Goal: Task Accomplishment & Management: Complete application form

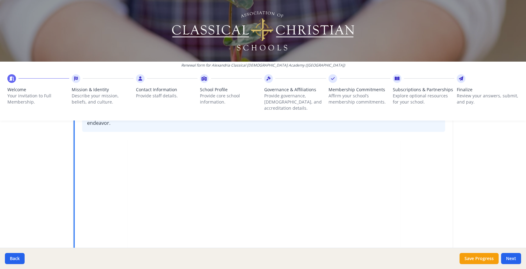
scroll to position [184, 0]
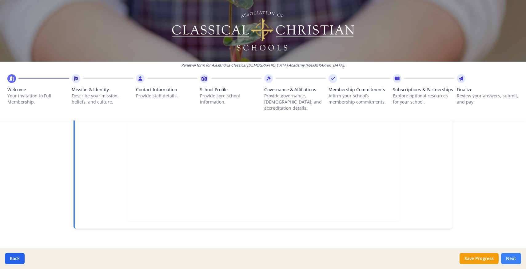
click at [517, 259] on button "Next" at bounding box center [511, 258] width 20 height 11
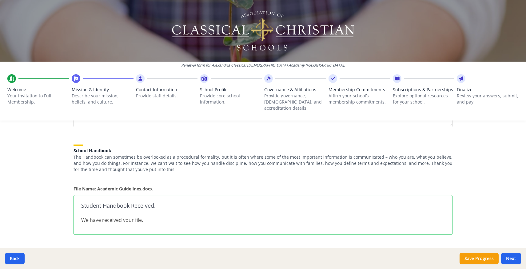
click at [392, 209] on div "Student Handbook Received. We have received your file." at bounding box center [263, 215] width 379 height 40
click at [377, 216] on p "We have received your file." at bounding box center [263, 219] width 364 height 7
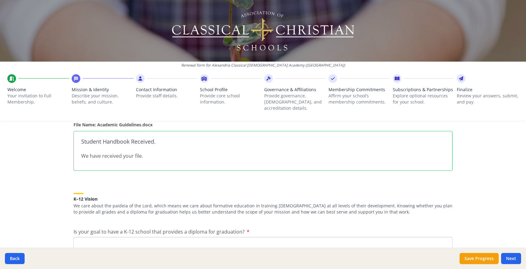
scroll to position [233, 0]
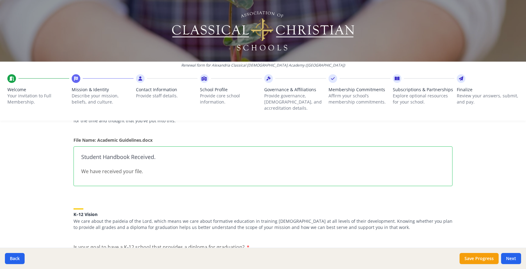
click at [180, 167] on p "We have received your file." at bounding box center [263, 170] width 364 height 7
click at [131, 154] on h3 "Student Handbook Received." at bounding box center [263, 157] width 364 height 6
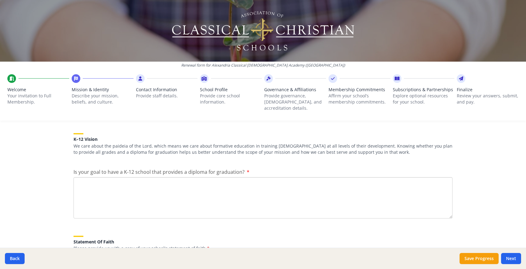
scroll to position [317, 0]
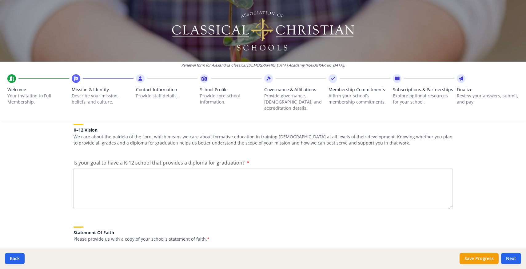
click at [156, 183] on textarea "Is your goal to have a K-12 school that provides a diploma for graduation?" at bounding box center [263, 188] width 379 height 41
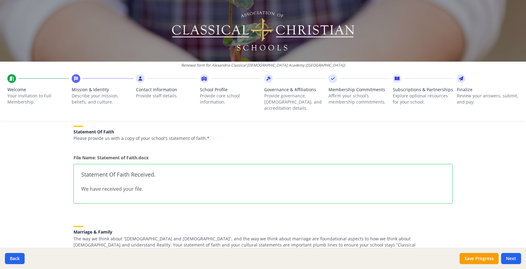
scroll to position [422, 0]
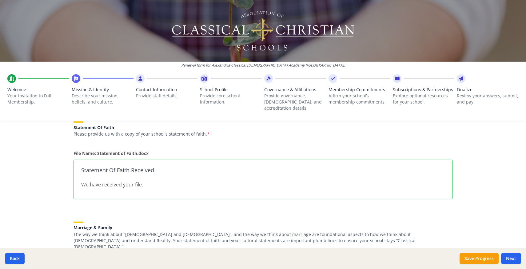
type textarea "no, not at this time"
click at [175, 181] on p "We have received your file." at bounding box center [263, 184] width 364 height 7
click at [154, 181] on p "We have received your file." at bounding box center [263, 184] width 364 height 7
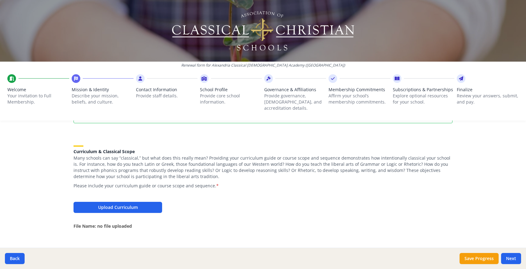
scroll to position [640, 0]
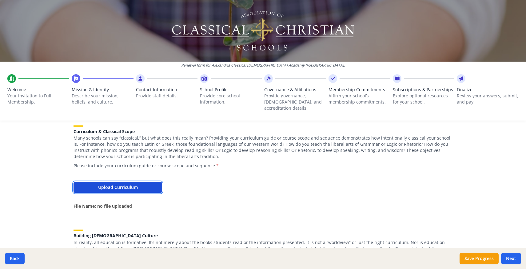
click at [152, 182] on button "Upload Curriculum" at bounding box center [118, 187] width 89 height 11
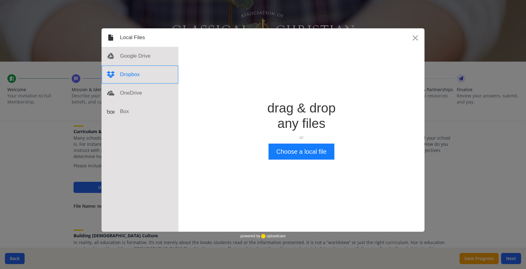
click at [123, 76] on div at bounding box center [140, 74] width 77 height 18
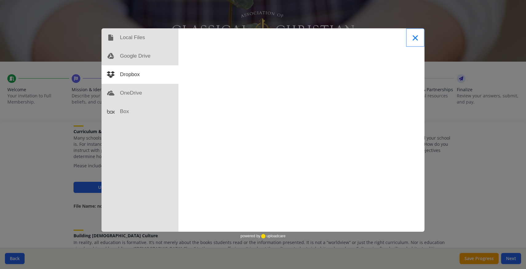
click at [416, 39] on button "Close" at bounding box center [415, 37] width 18 height 18
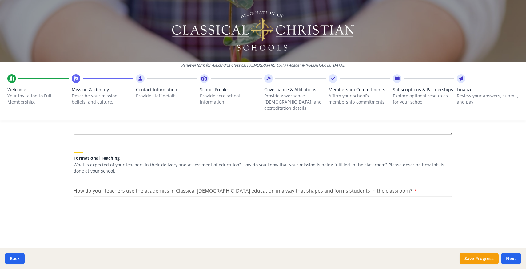
scroll to position [829, 0]
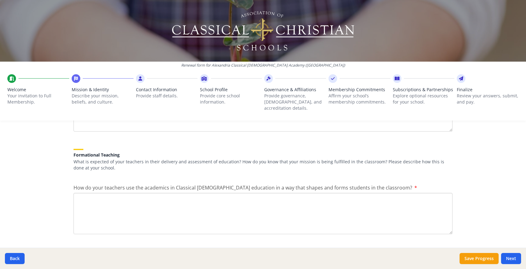
click at [290, 24] on img at bounding box center [263, 30] width 184 height 43
click at [299, 31] on img at bounding box center [263, 30] width 184 height 43
